Goal: Go to known website: Access a specific website the user already knows

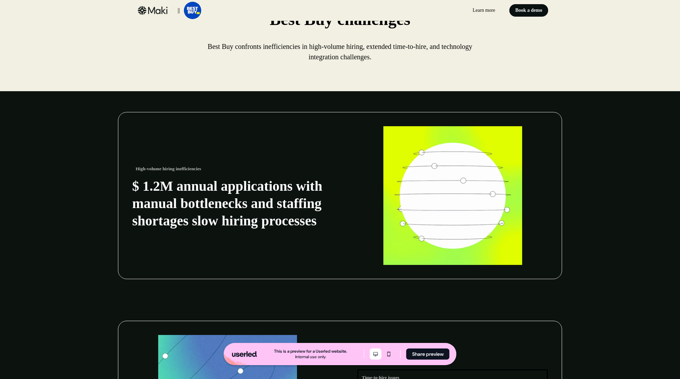
scroll to position [280, 0]
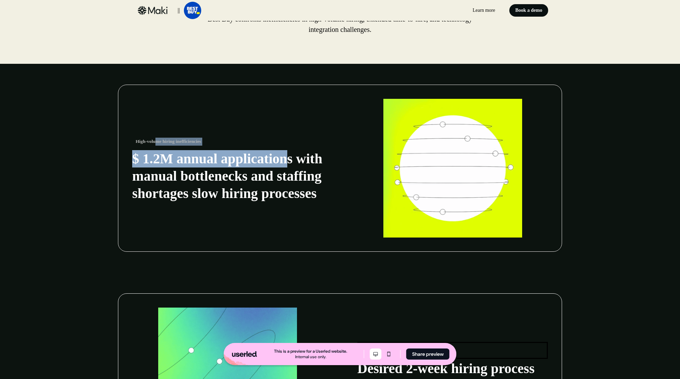
drag, startPoint x: 155, startPoint y: 130, endPoint x: 278, endPoint y: 143, distance: 122.8
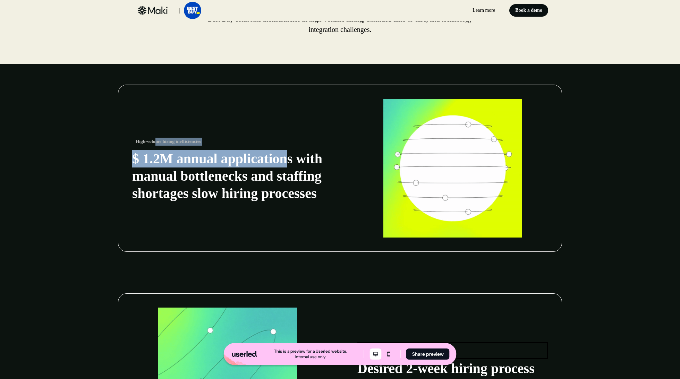
click at [278, 143] on div "High-volume hiring inefficiencies $ 1.2M annual applications with manual bottle…" at bounding box center [227, 168] width 191 height 68
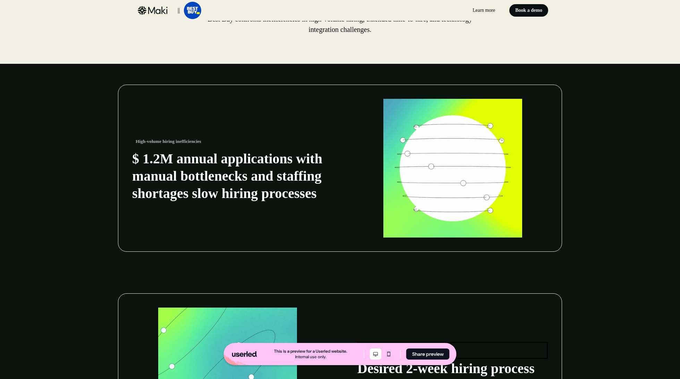
click at [272, 172] on p "$ 1.2M annual applications with manual bottlenecks and staffing shortages slow …" at bounding box center [227, 176] width 191 height 52
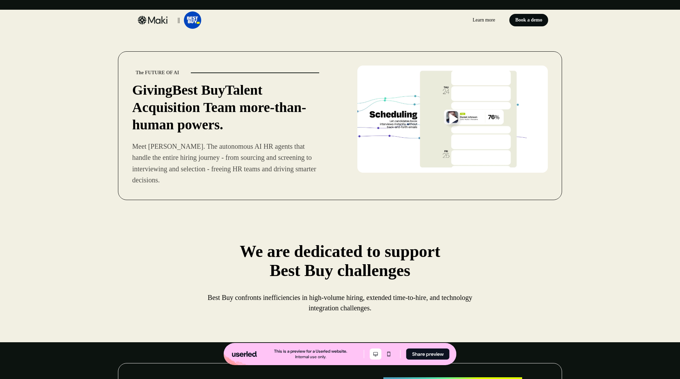
scroll to position [0, 0]
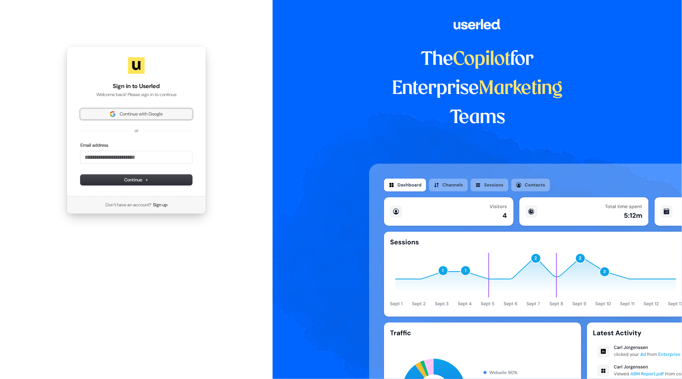
click at [151, 109] on button "Continue with Google" at bounding box center [137, 114] width 112 height 10
